Goal: Task Accomplishment & Management: Manage account settings

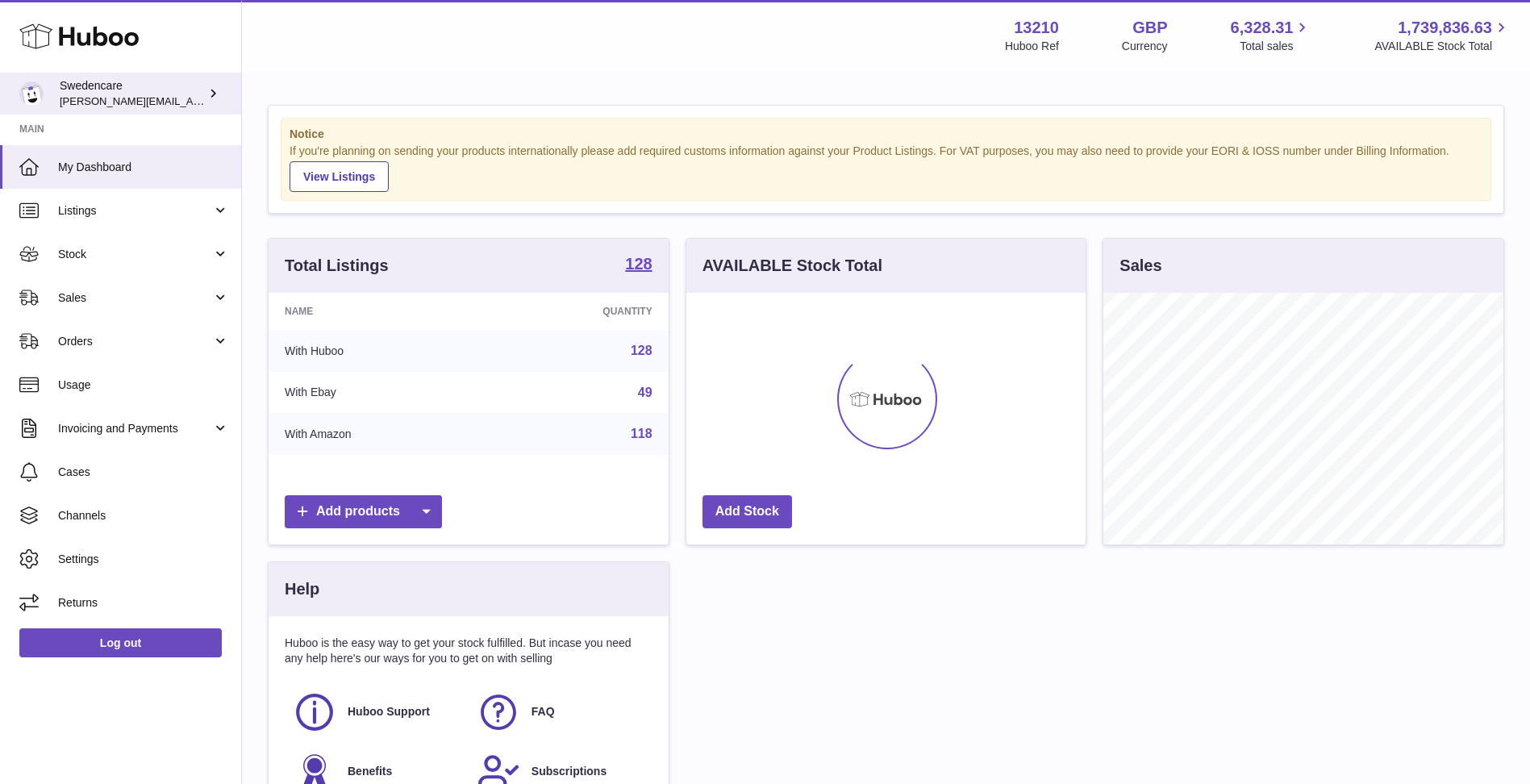
scroll to position [252, 399]
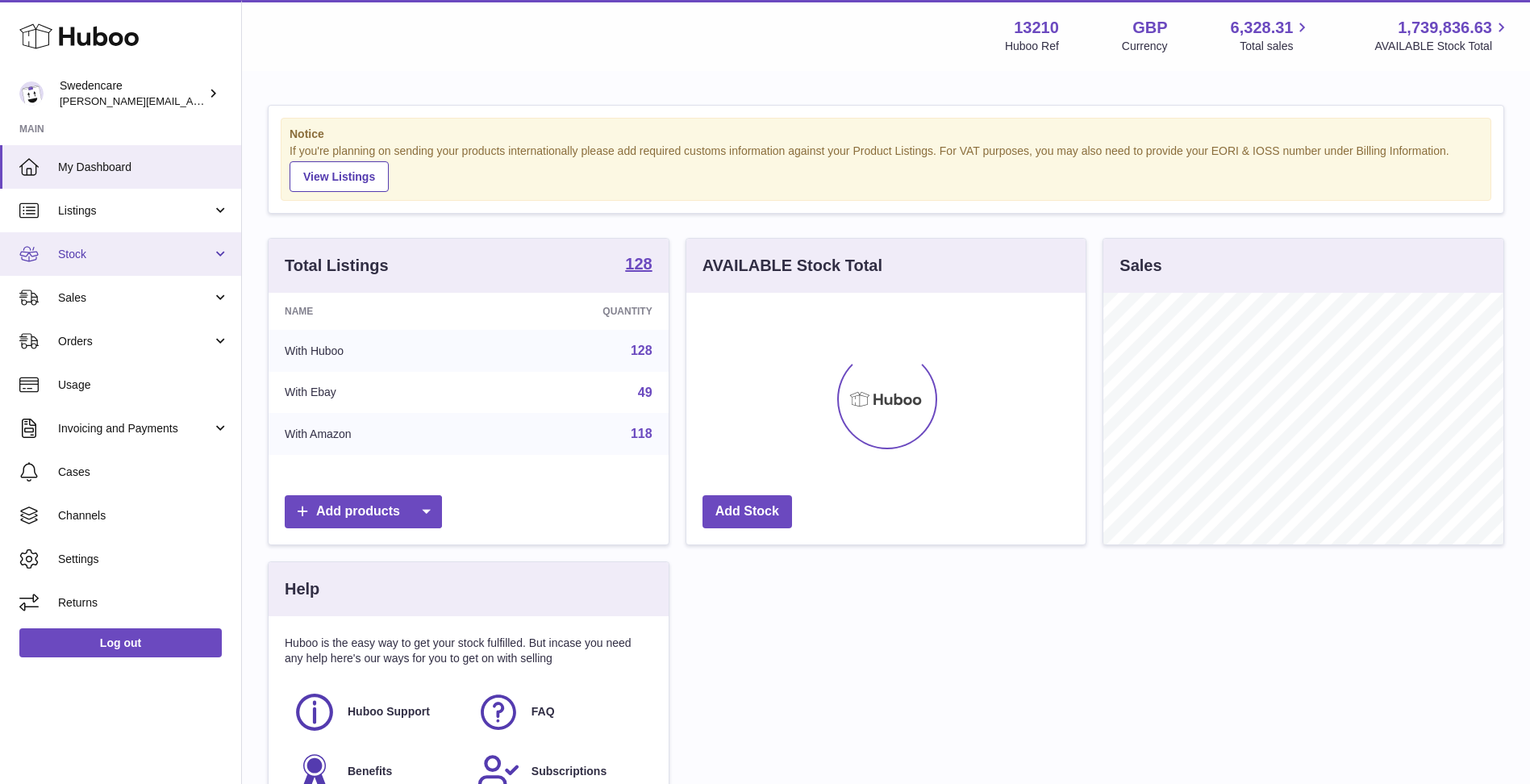
click at [165, 249] on span "Stock" at bounding box center [135, 254] width 154 height 16
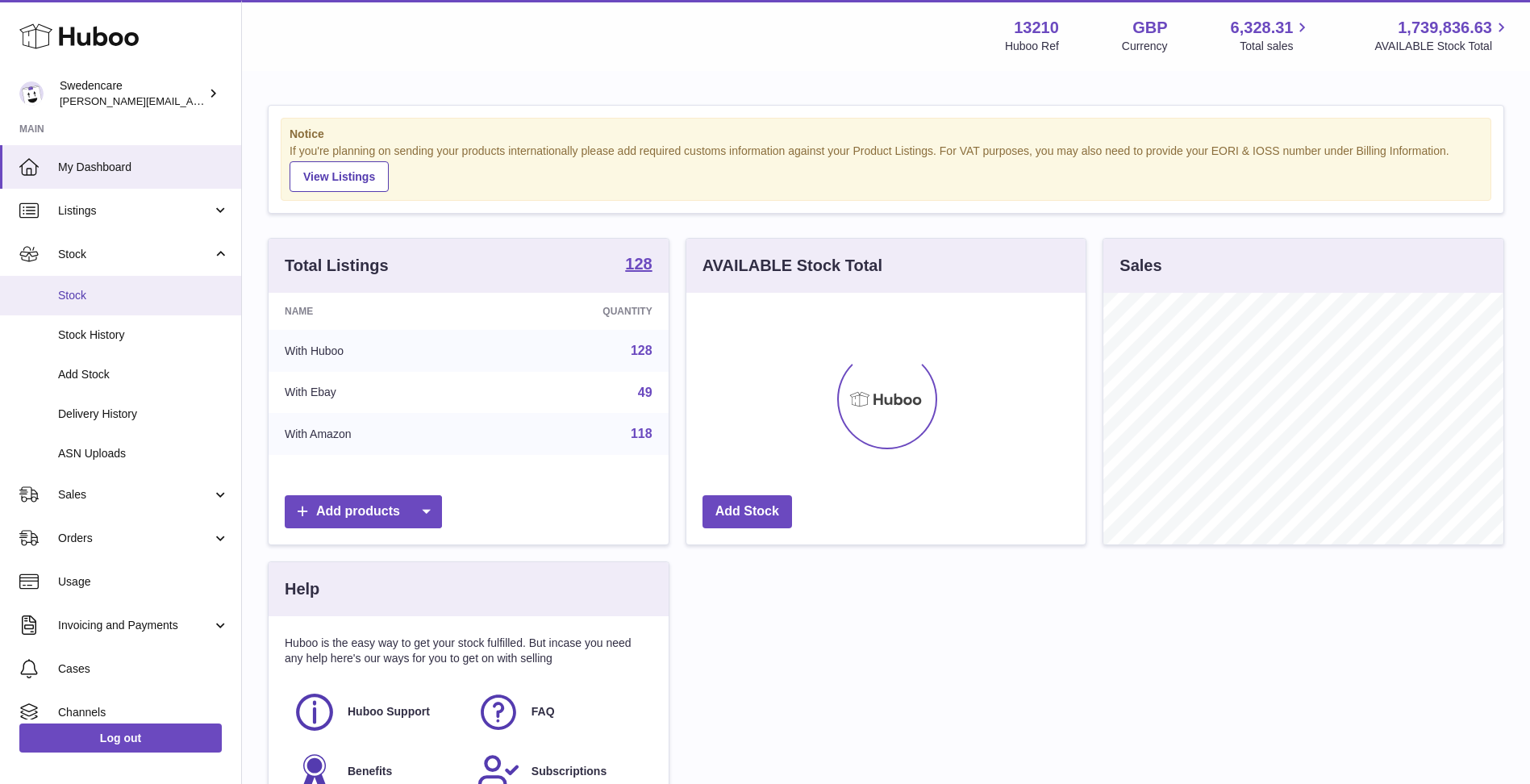
click at [173, 295] on span "Stock" at bounding box center [143, 295] width 171 height 16
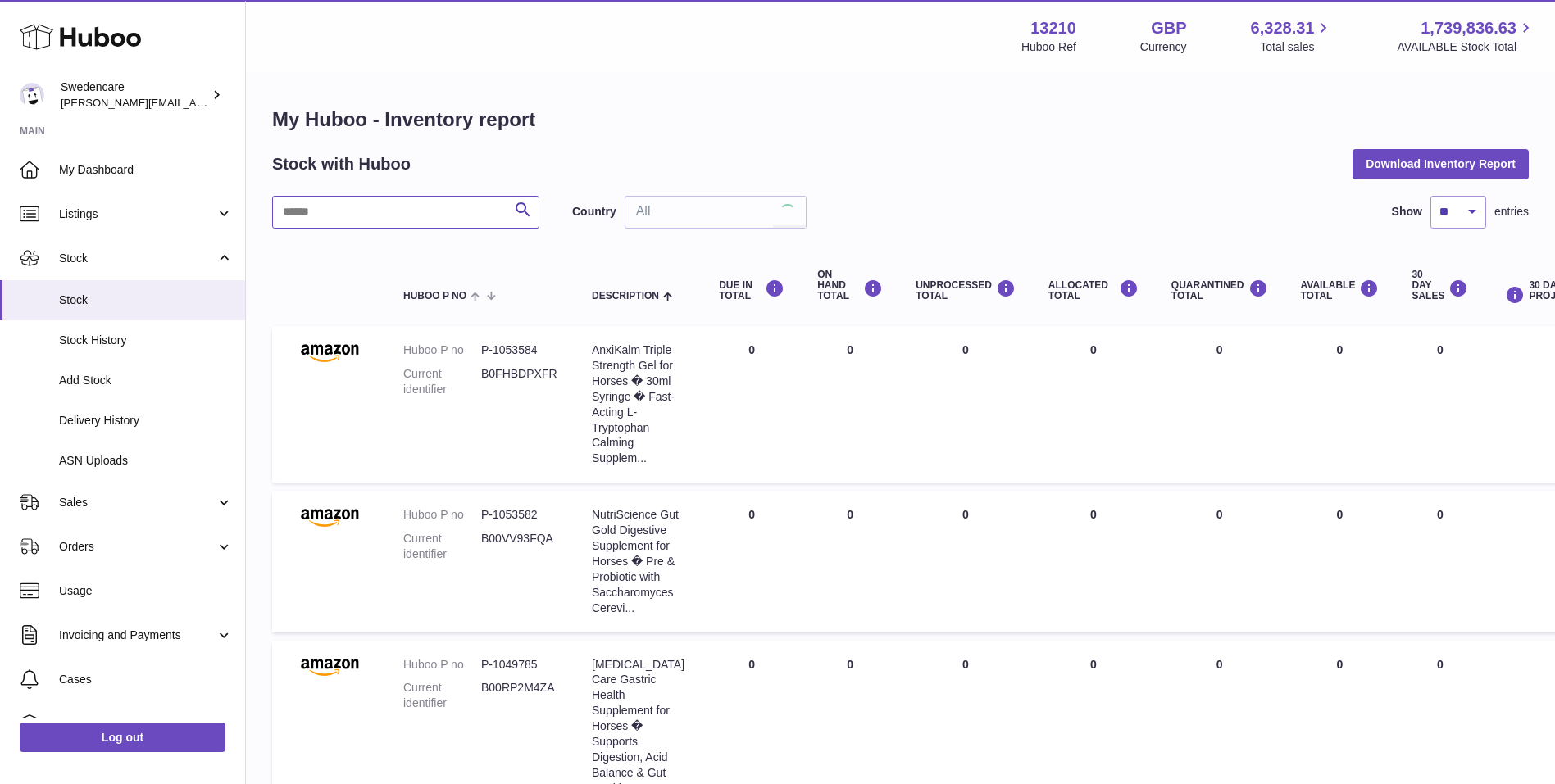
click at [367, 214] on input "text" at bounding box center [405, 212] width 267 height 33
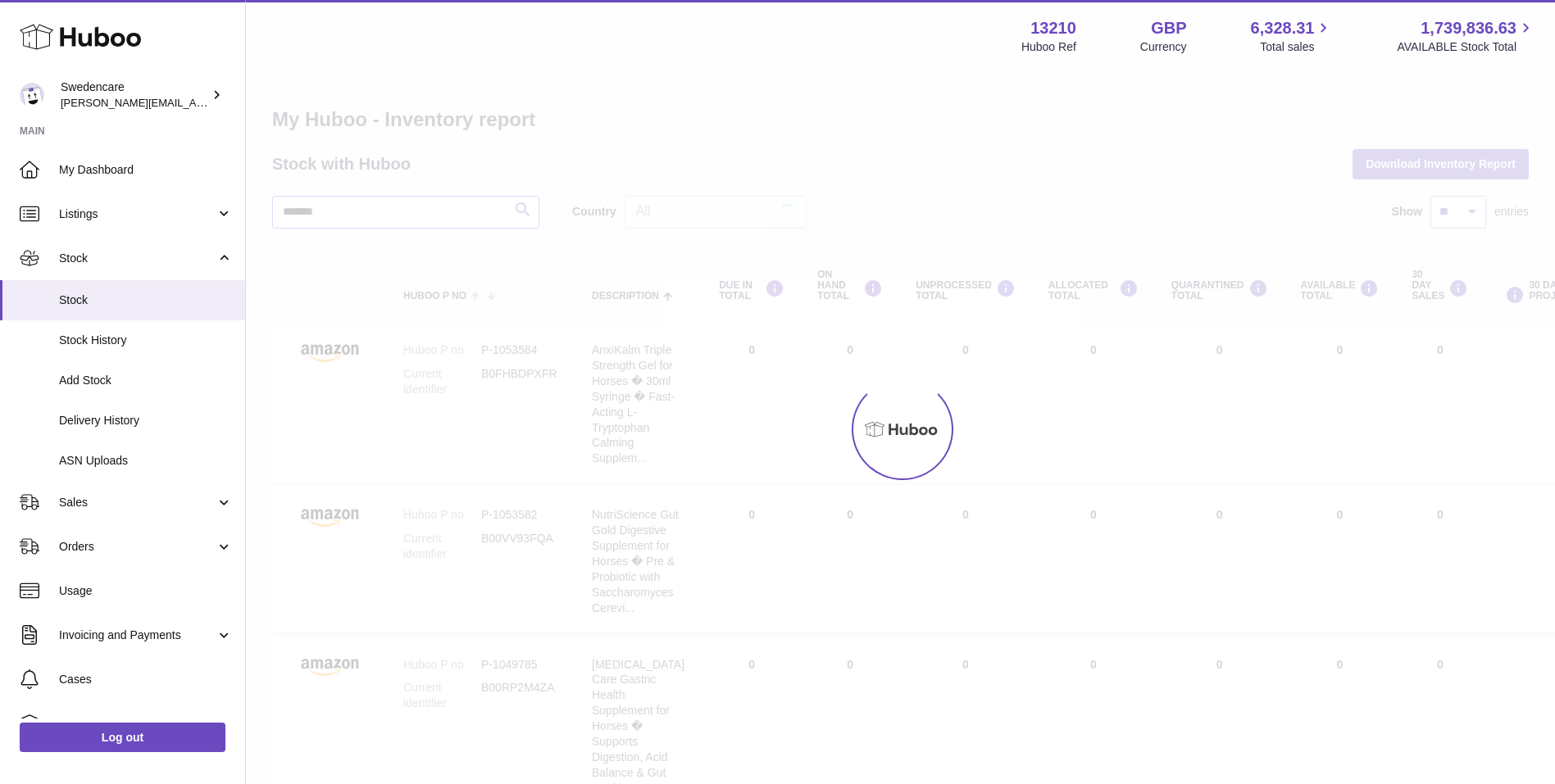
type input "*******"
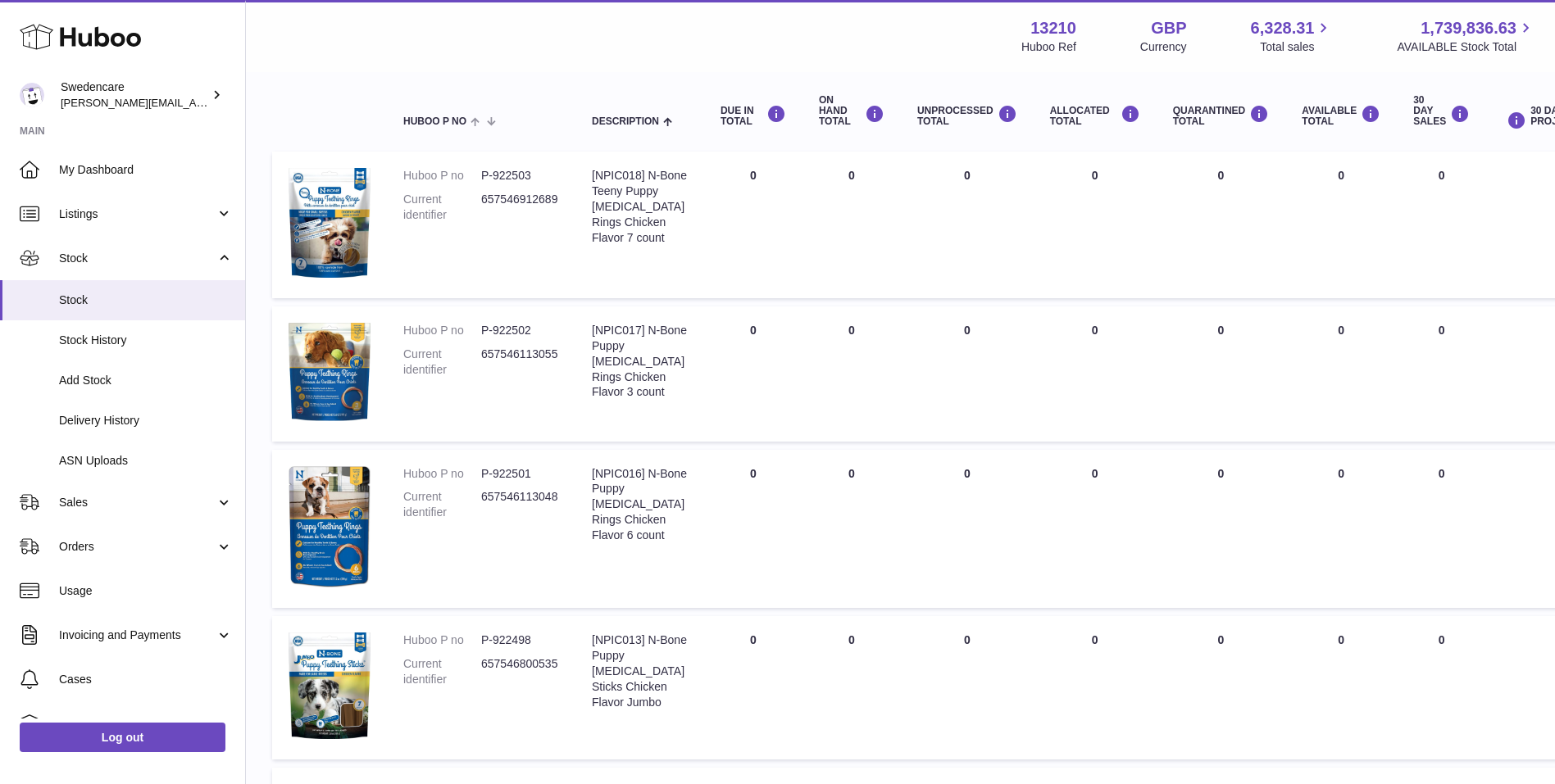
scroll to position [164, 0]
